Goal: Navigation & Orientation: Find specific page/section

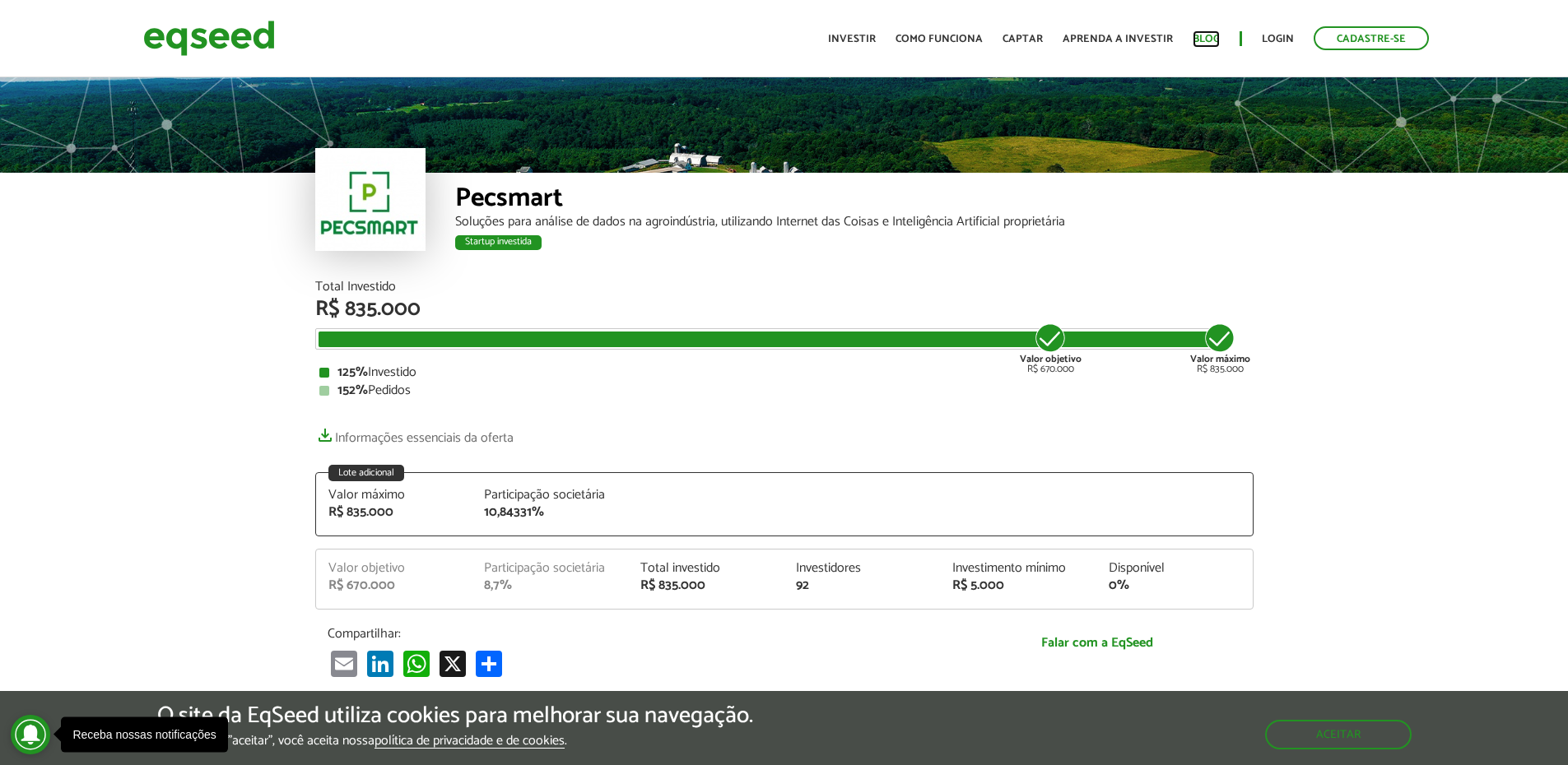
click at [1211, 38] on link "Blog" at bounding box center [1206, 39] width 27 height 11
